Goal: Complete application form

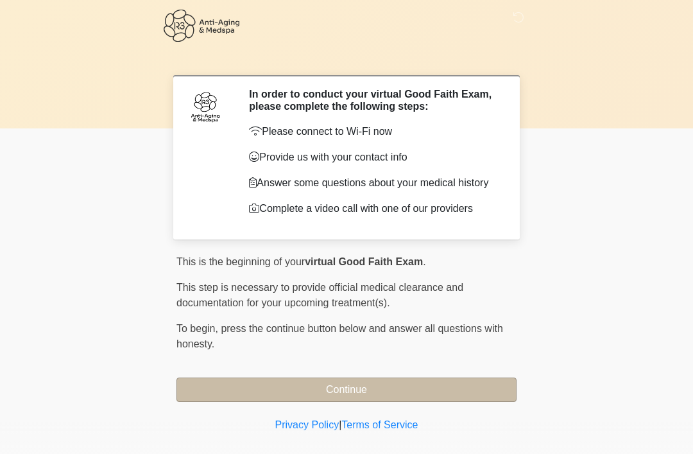
click at [349, 382] on button "Continue" at bounding box center [346, 389] width 340 height 24
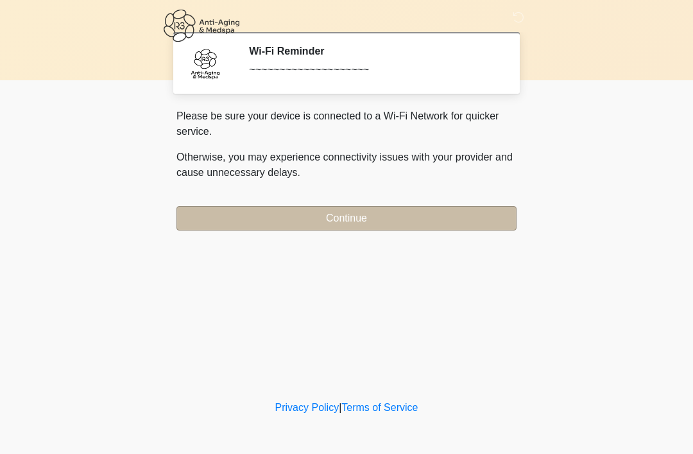
click at [357, 210] on button "Continue" at bounding box center [346, 218] width 340 height 24
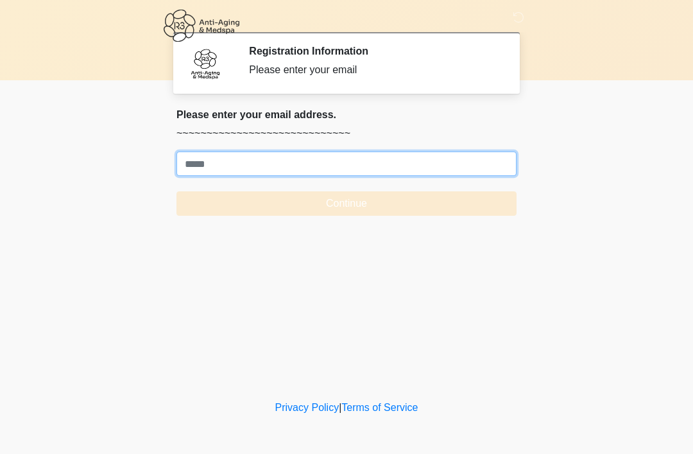
click at [204, 162] on input "Where should we email your treatment plan?" at bounding box center [346, 163] width 340 height 24
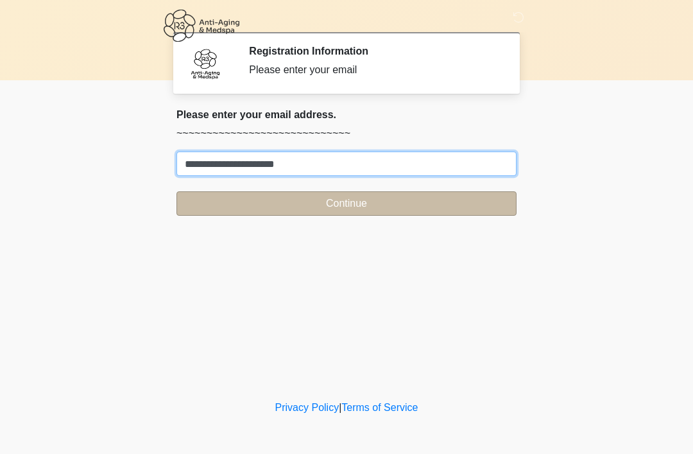
type input "**********"
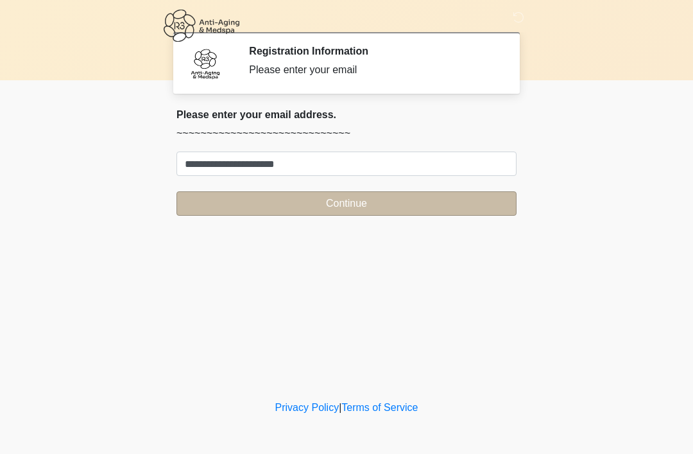
click at [361, 205] on button "Continue" at bounding box center [346, 203] width 340 height 24
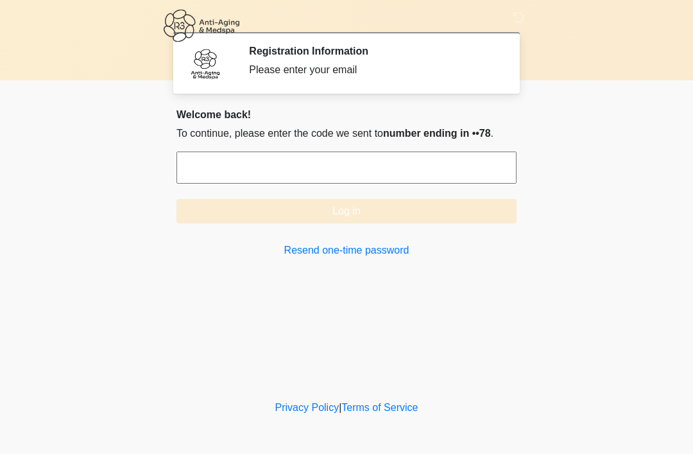
click at [199, 157] on input "text" at bounding box center [346, 167] width 340 height 32
type input "*"
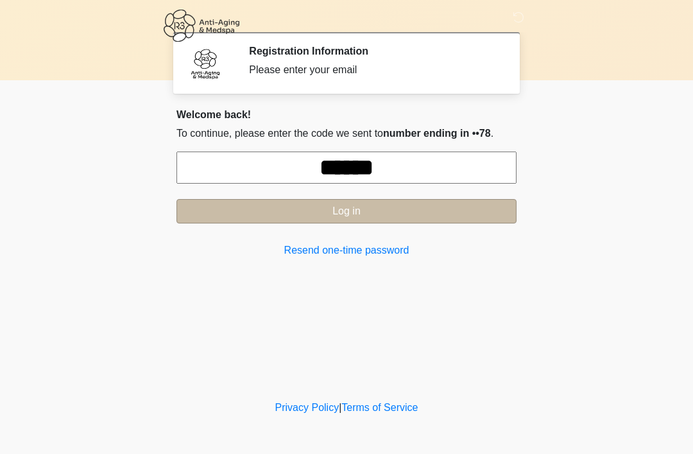
type input "******"
click at [364, 208] on button "Log in" at bounding box center [346, 211] width 340 height 24
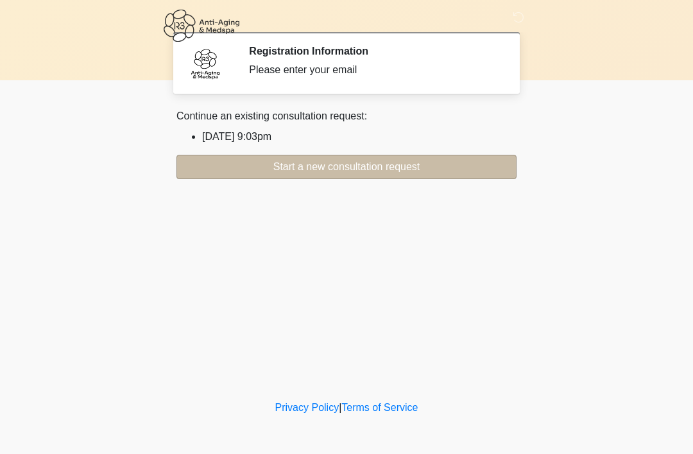
click at [352, 165] on button "Start a new consultation request" at bounding box center [346, 167] width 340 height 24
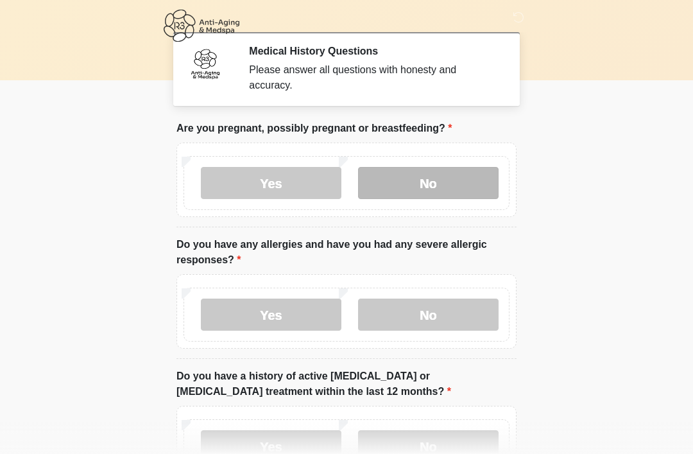
click at [432, 176] on label "No" at bounding box center [428, 183] width 141 height 32
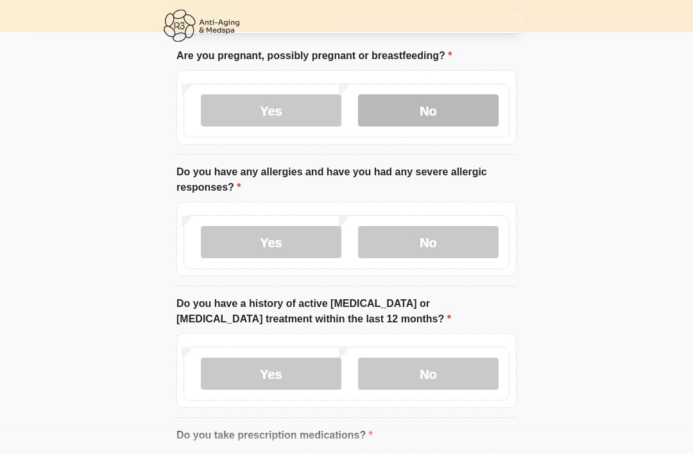
scroll to position [108, 0]
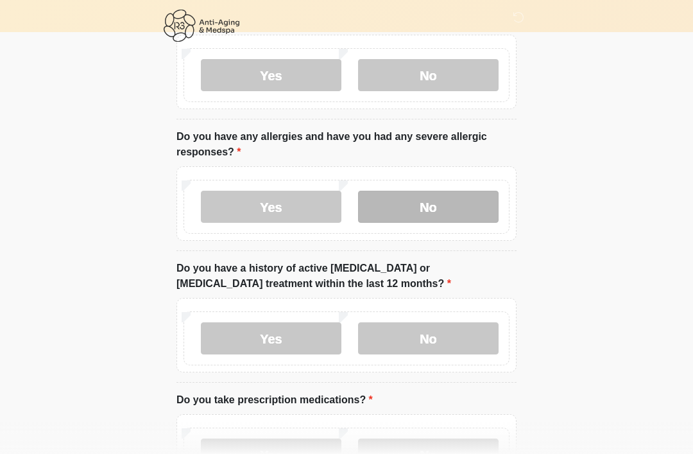
click at [443, 205] on label "No" at bounding box center [428, 207] width 141 height 32
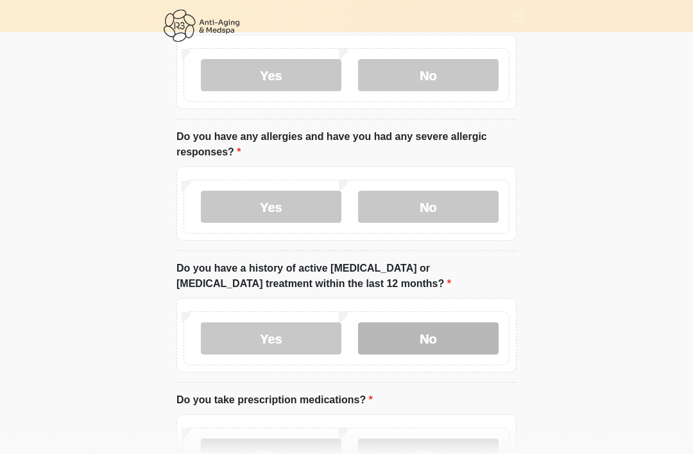
click at [442, 324] on label "No" at bounding box center [428, 338] width 141 height 32
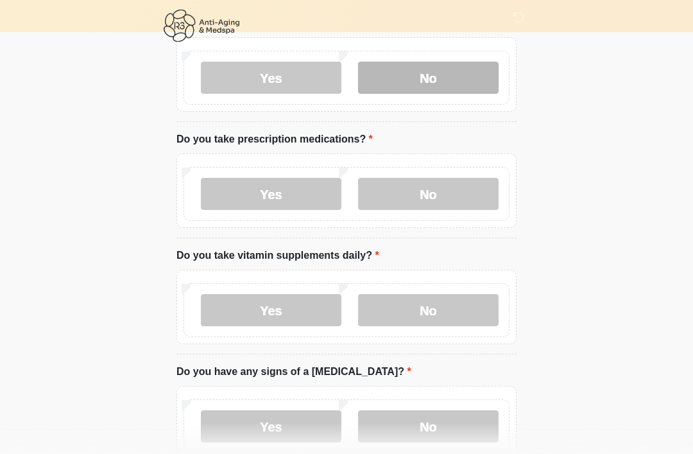
scroll to position [368, 0]
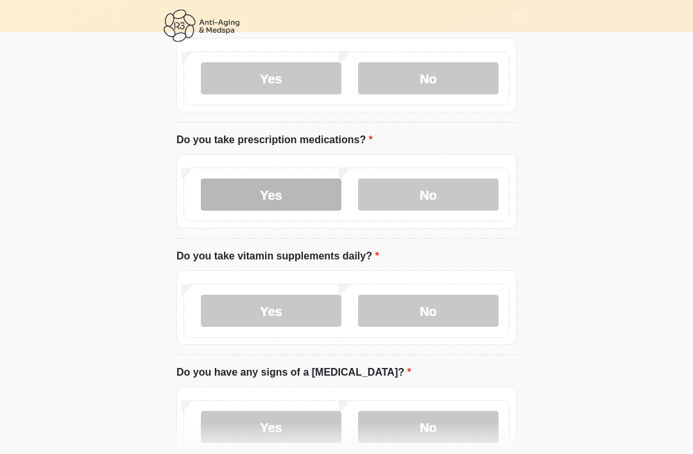
click at [271, 187] on label "Yes" at bounding box center [271, 194] width 141 height 32
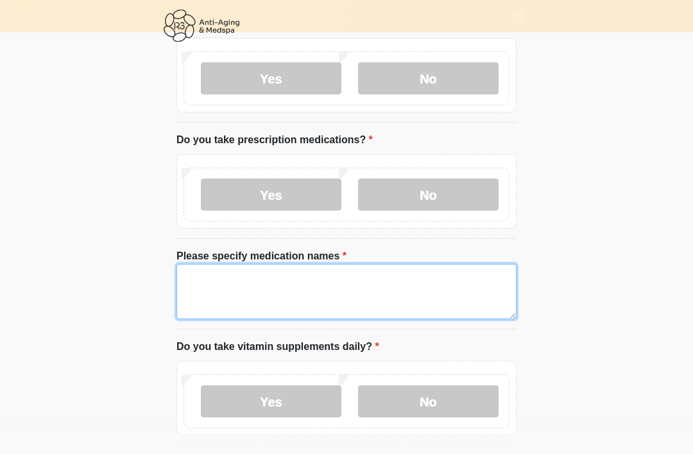
click at [201, 276] on textarea "Please specify medication names" at bounding box center [346, 291] width 340 height 55
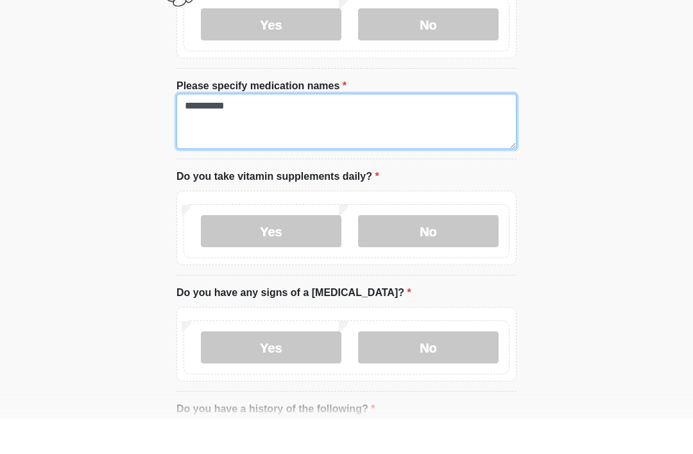
scroll to position [507, 0]
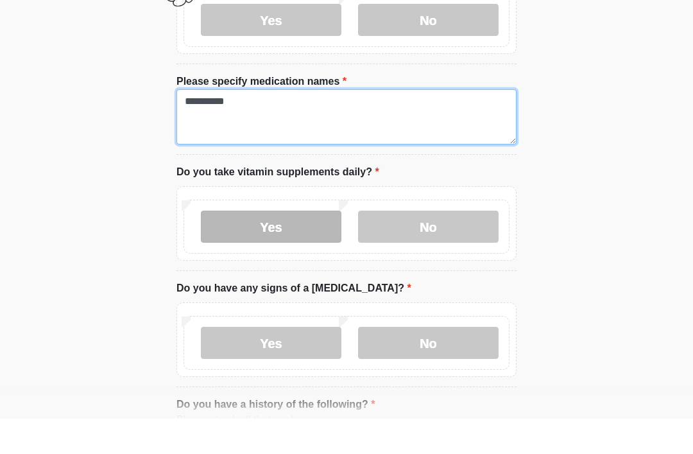
type textarea "**********"
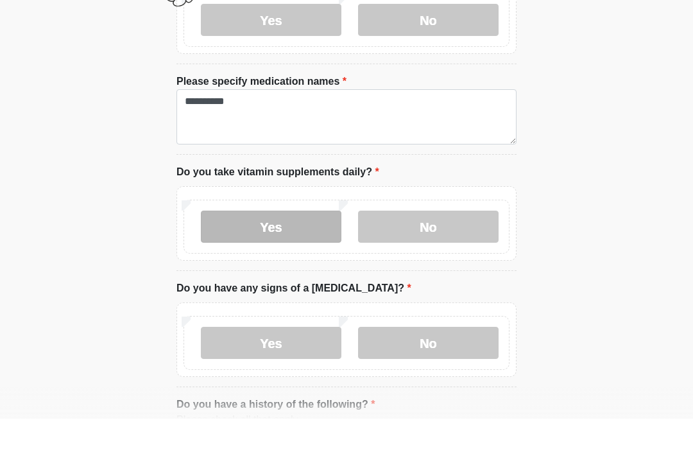
click at [264, 246] on label "Yes" at bounding box center [271, 262] width 141 height 32
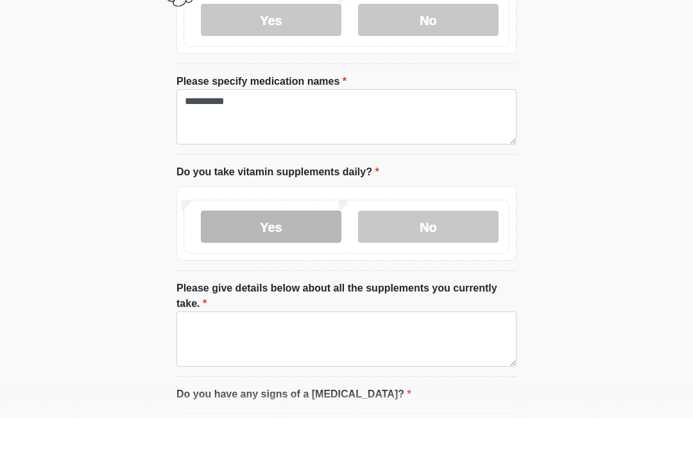
scroll to position [543, 0]
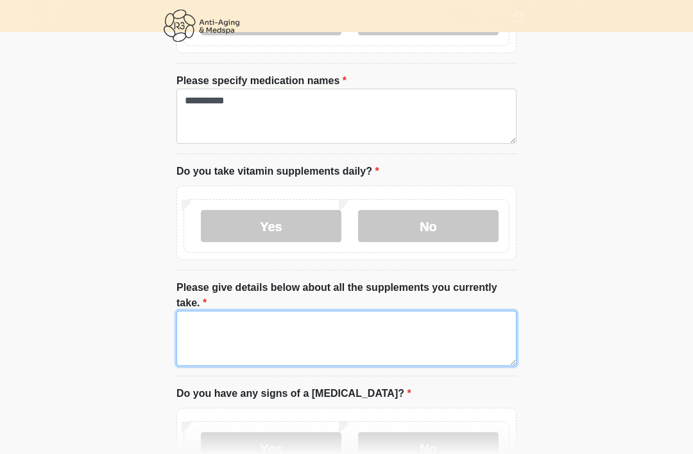
click at [196, 316] on textarea "Please give details below about all the supplements you currently take." at bounding box center [346, 338] width 340 height 55
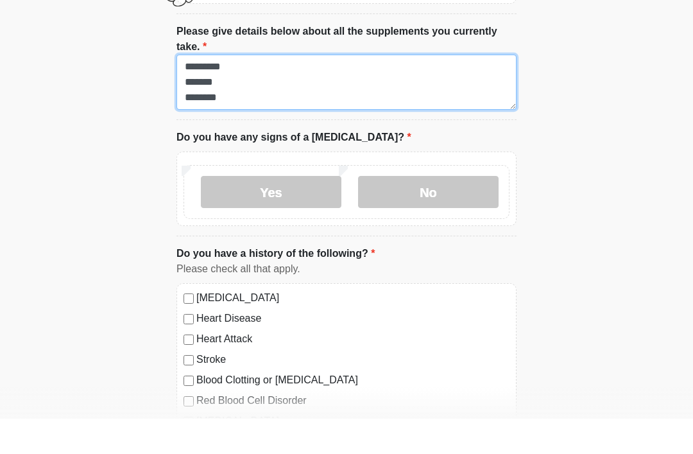
scroll to position [765, 0]
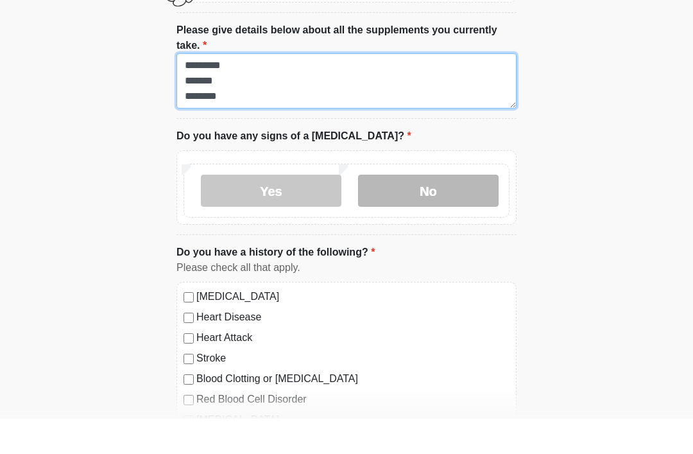
type textarea "********* ******* ********"
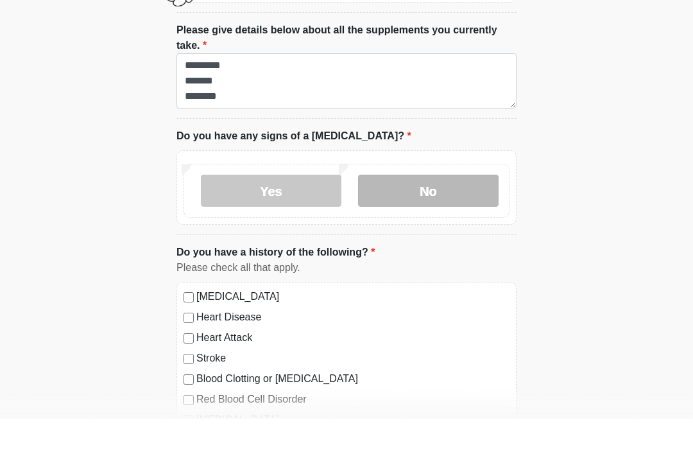
click at [425, 210] on label "No" at bounding box center [428, 226] width 141 height 32
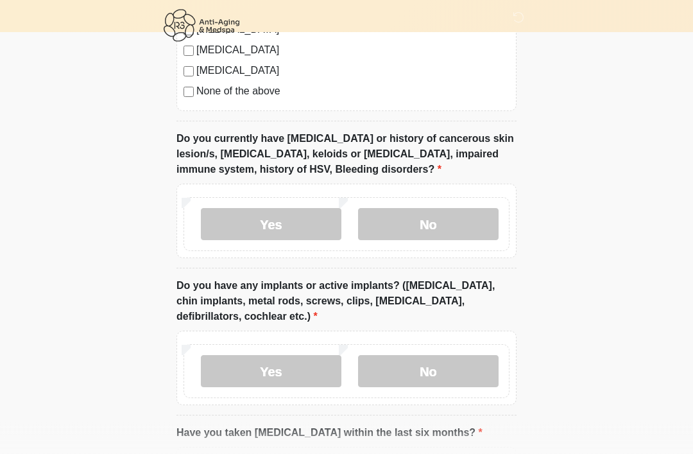
scroll to position [1229, 0]
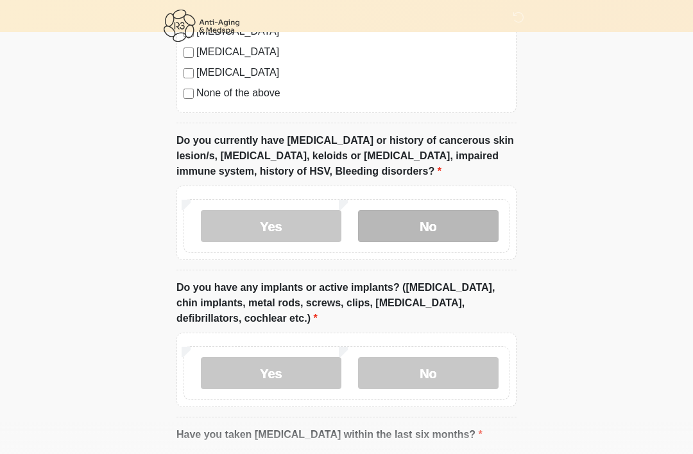
click at [438, 219] on label "No" at bounding box center [428, 226] width 141 height 32
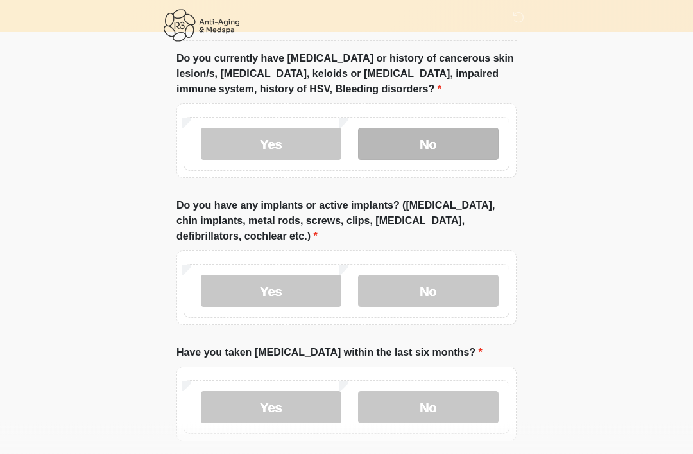
scroll to position [1368, 0]
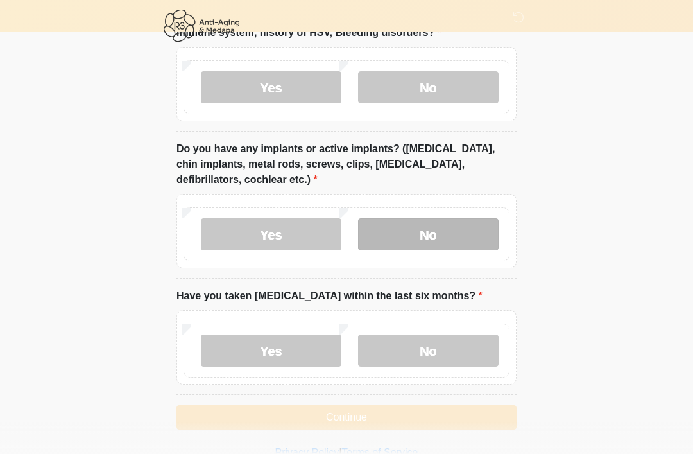
click at [427, 226] on label "No" at bounding box center [428, 234] width 141 height 32
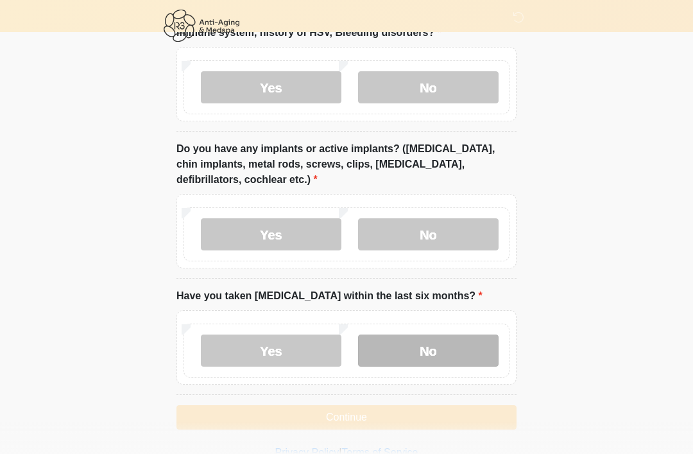
click at [443, 339] on label "No" at bounding box center [428, 350] width 141 height 32
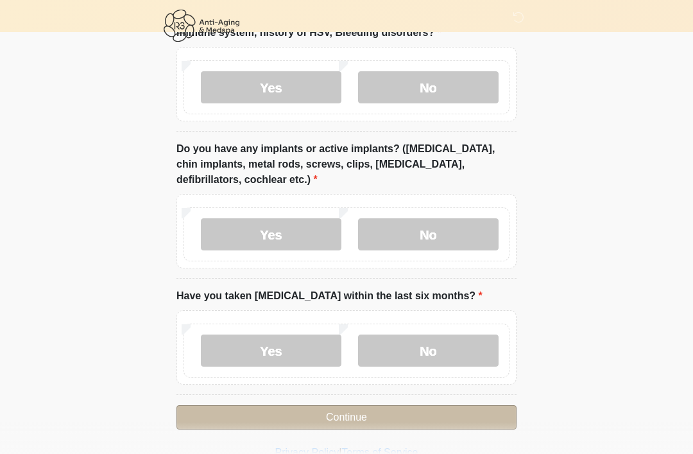
click at [357, 411] on button "Continue" at bounding box center [346, 417] width 340 height 24
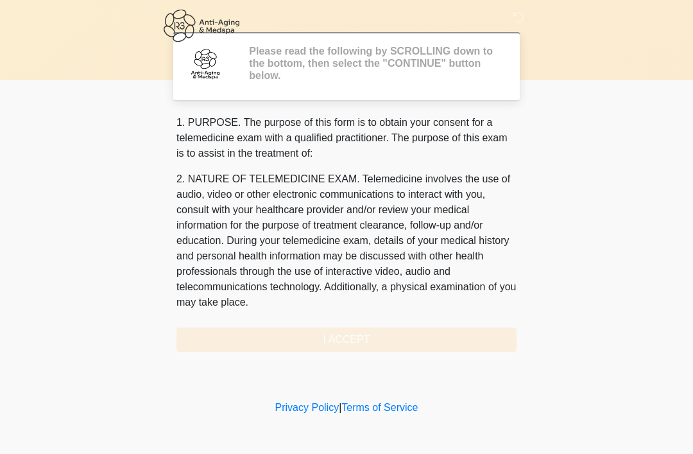
scroll to position [0, 0]
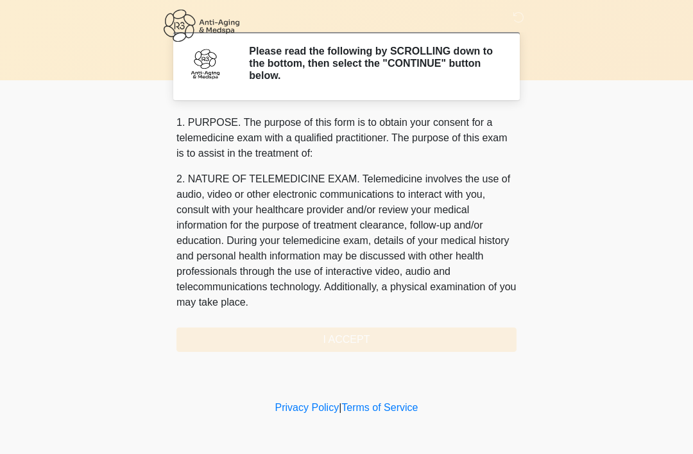
click at [364, 335] on div "1. PURPOSE. The purpose of this form is to obtain your consent for a telemedici…" at bounding box center [346, 233] width 340 height 237
click at [355, 332] on div "1. PURPOSE. The purpose of this form is to obtain your consent for a telemedici…" at bounding box center [346, 233] width 340 height 237
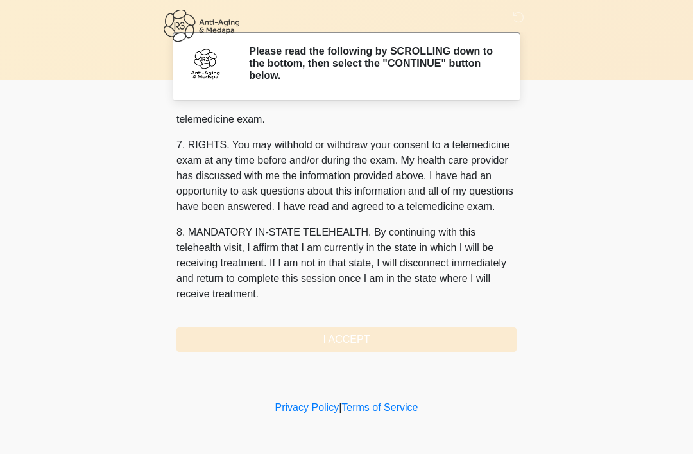
scroll to position [563, 0]
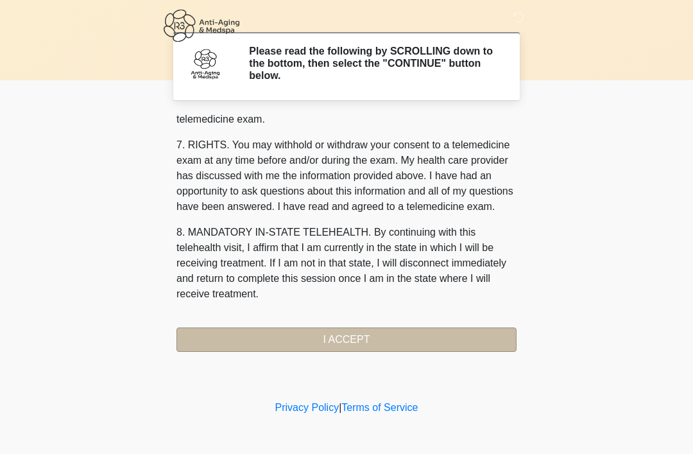
click at [346, 338] on button "I ACCEPT" at bounding box center [346, 339] width 340 height 24
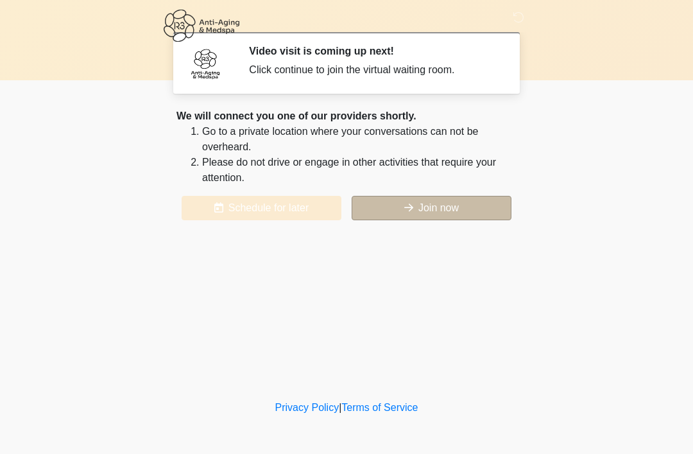
click at [420, 205] on button "Join now" at bounding box center [432, 208] width 160 height 24
